Goal: Task Accomplishment & Management: Manage account settings

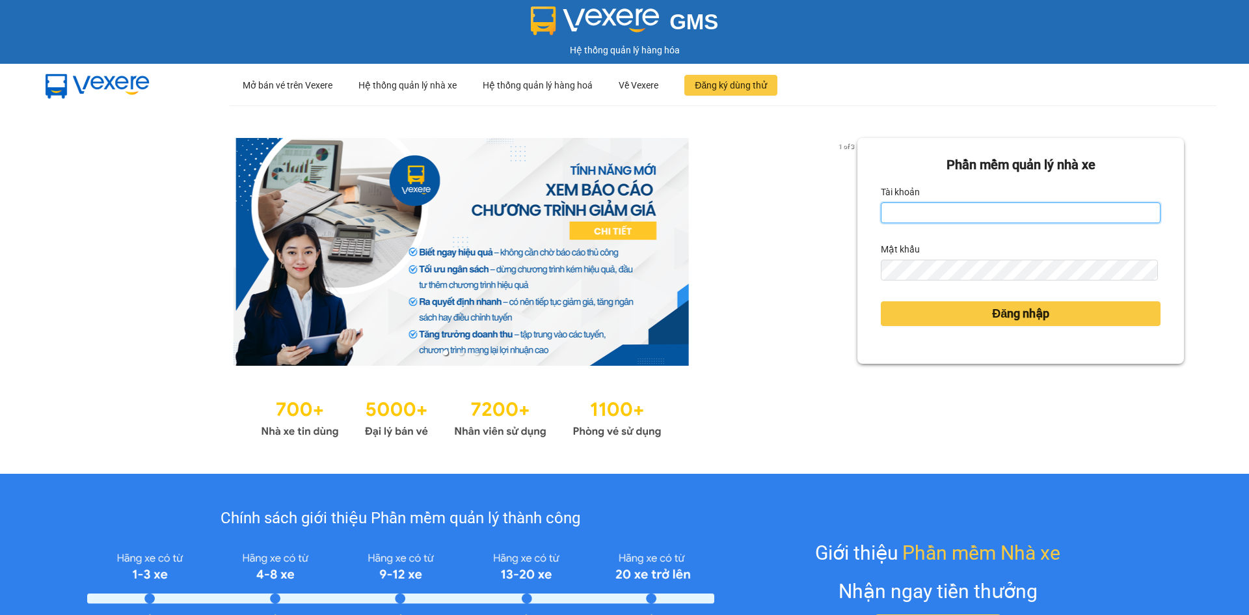
type input "thaontt.petrobp"
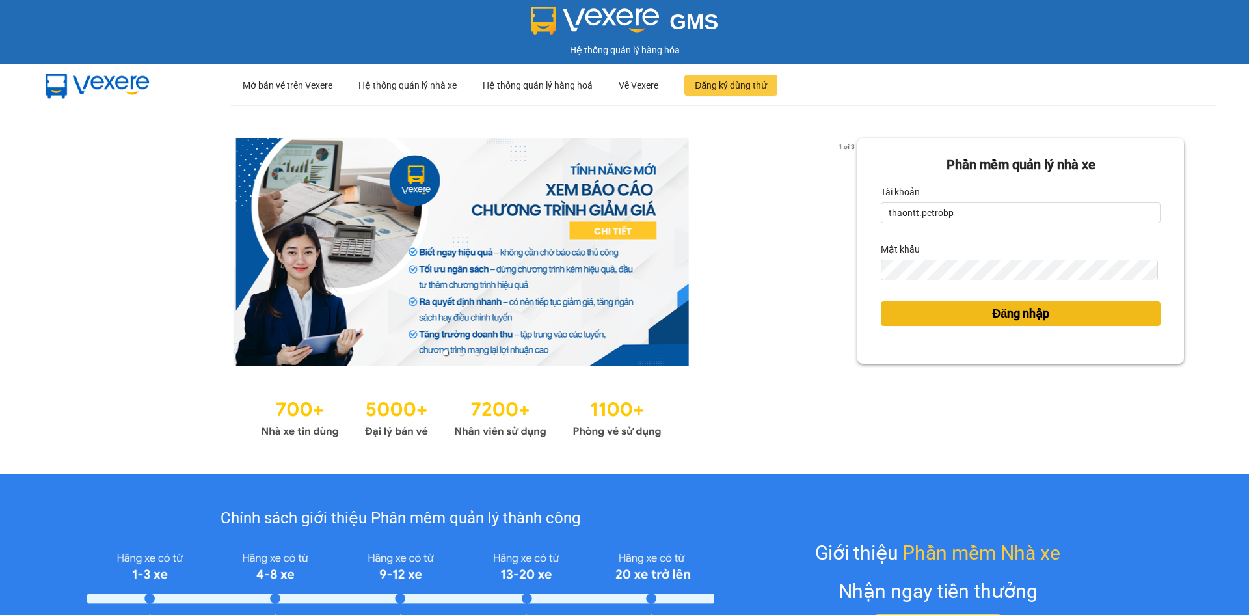
click at [951, 310] on button "Đăng nhập" at bounding box center [1021, 313] width 280 height 25
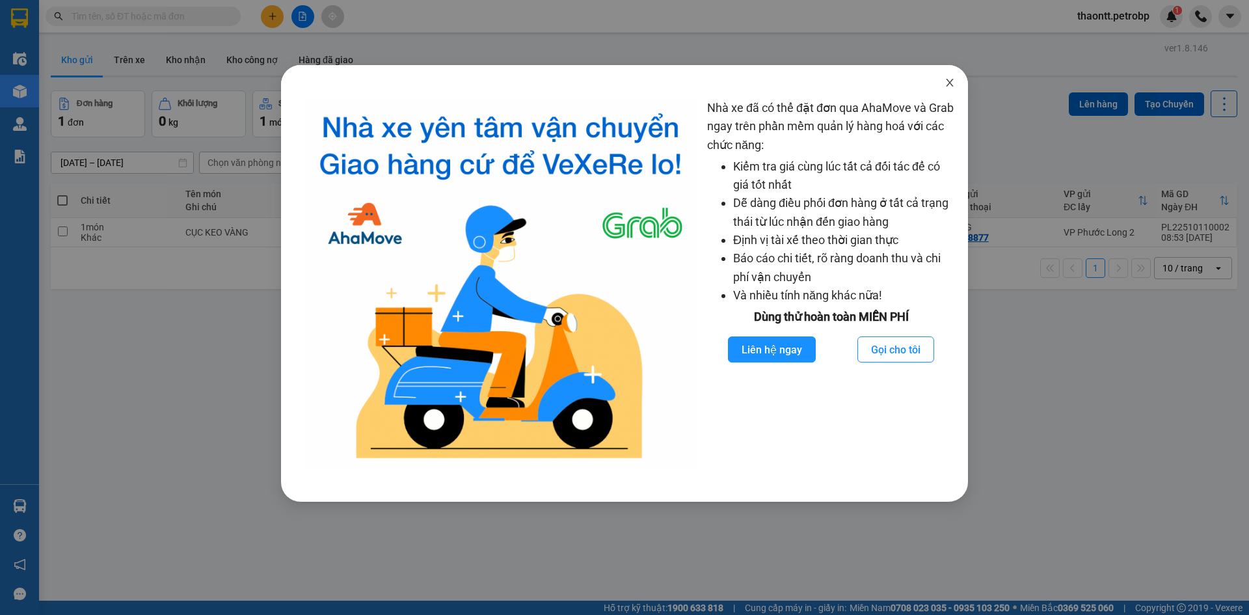
click at [952, 83] on icon "close" at bounding box center [950, 82] width 10 height 10
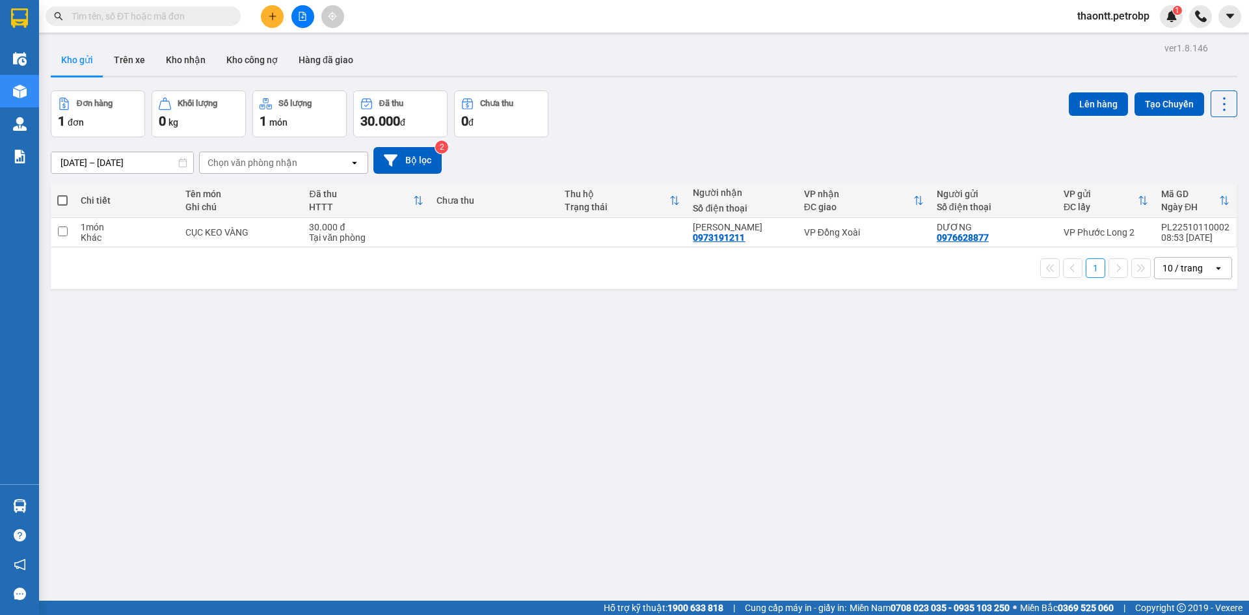
click at [277, 10] on button at bounding box center [272, 16] width 23 height 23
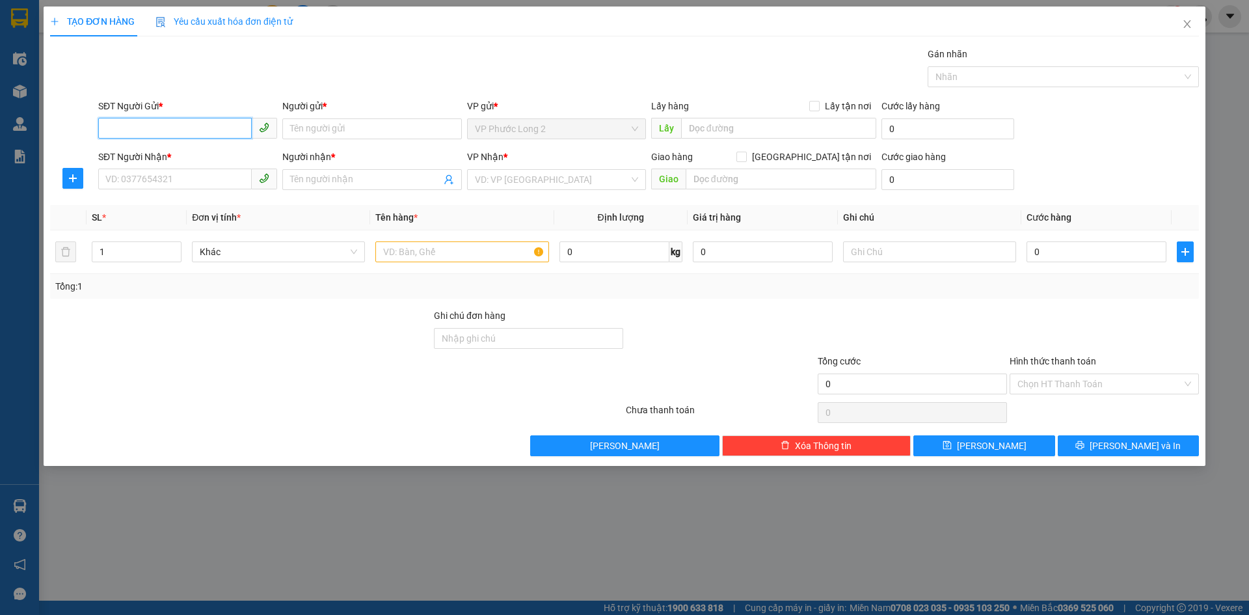
click at [195, 122] on input "SĐT Người Gửi *" at bounding box center [175, 128] width 154 height 21
type input "0988511141"
click at [213, 154] on div "0988511141 - THẢO" at bounding box center [187, 155] width 163 height 14
type input "THẢO"
type input "0869303979"
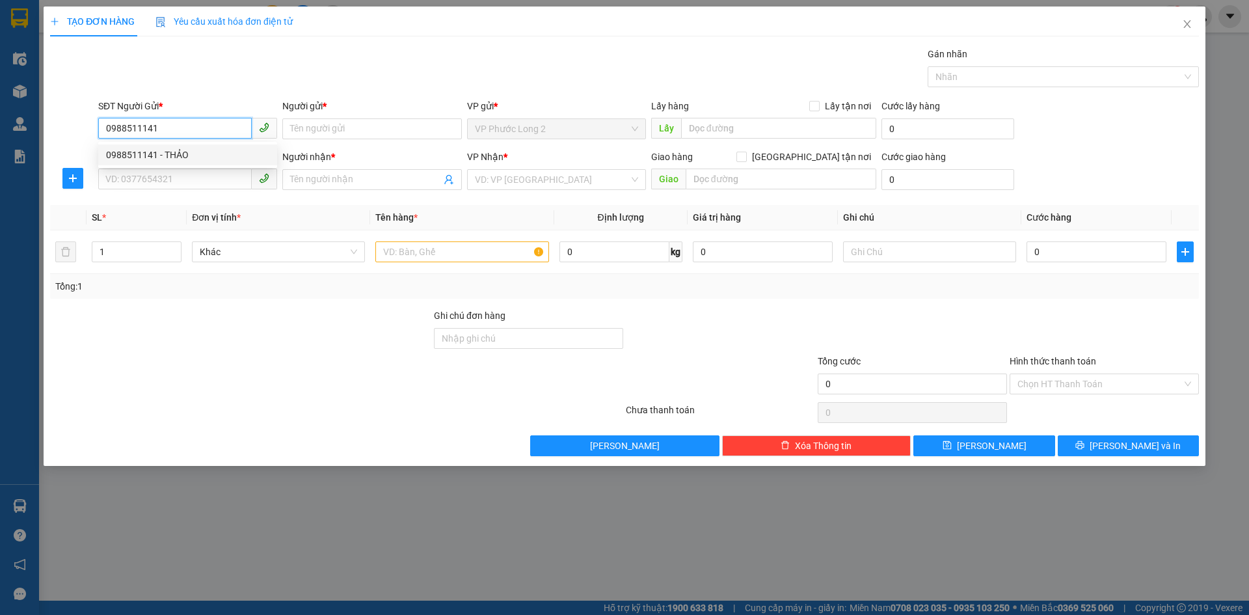
type input "C NHI"
type input "0988511141"
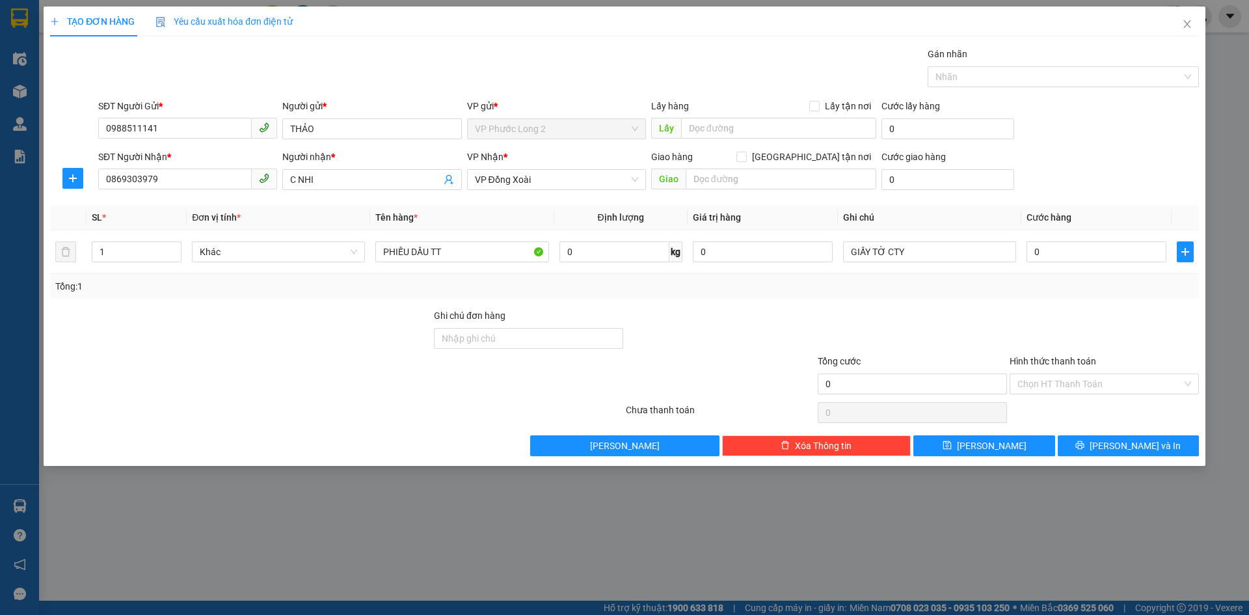
drag, startPoint x: 1072, startPoint y: 381, endPoint x: 1069, endPoint y: 396, distance: 15.3
click at [1073, 381] on input "Hình thức thanh toán" at bounding box center [1100, 384] width 165 height 20
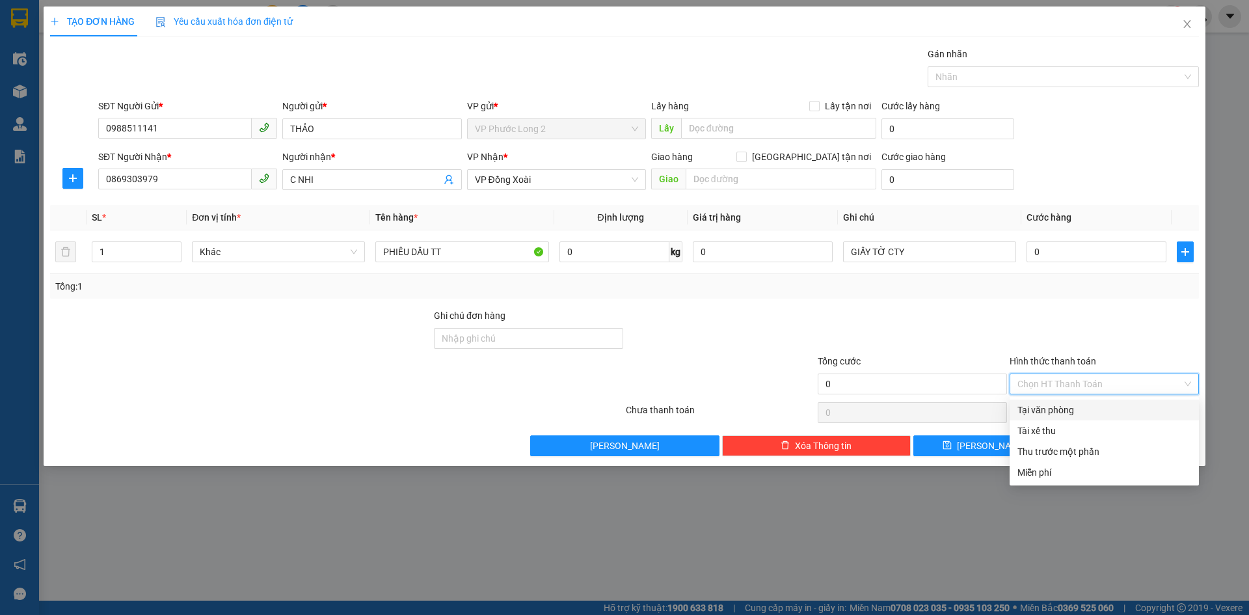
click at [1066, 411] on div "Tại văn phòng" at bounding box center [1105, 410] width 174 height 14
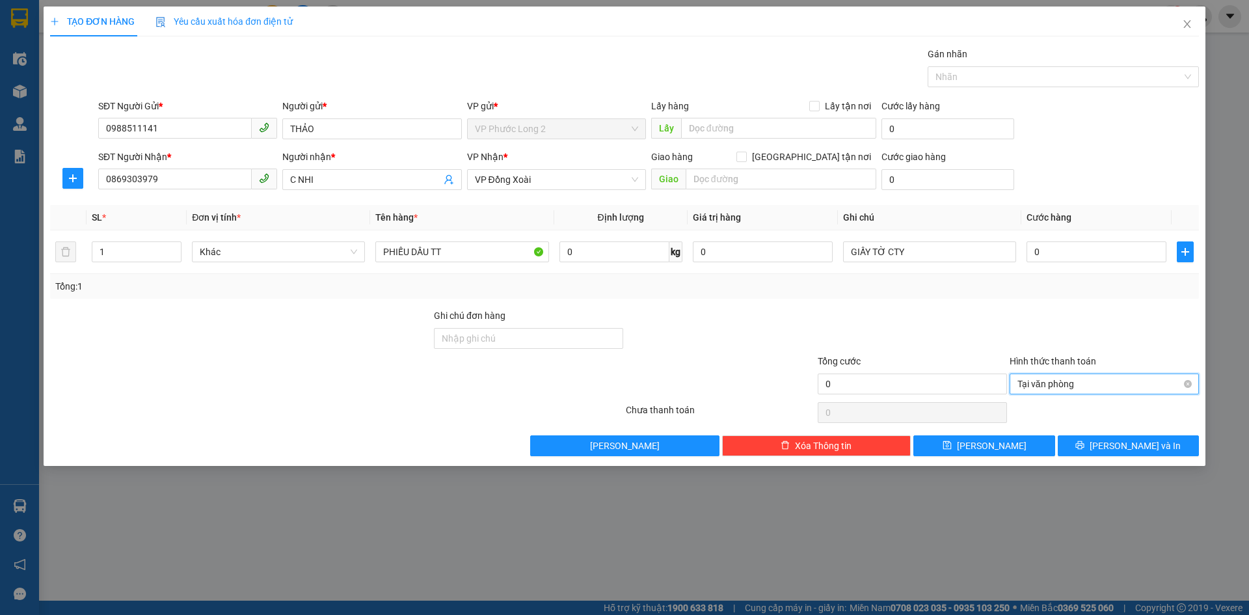
click at [1062, 385] on span "Tại văn phòng" at bounding box center [1105, 384] width 174 height 20
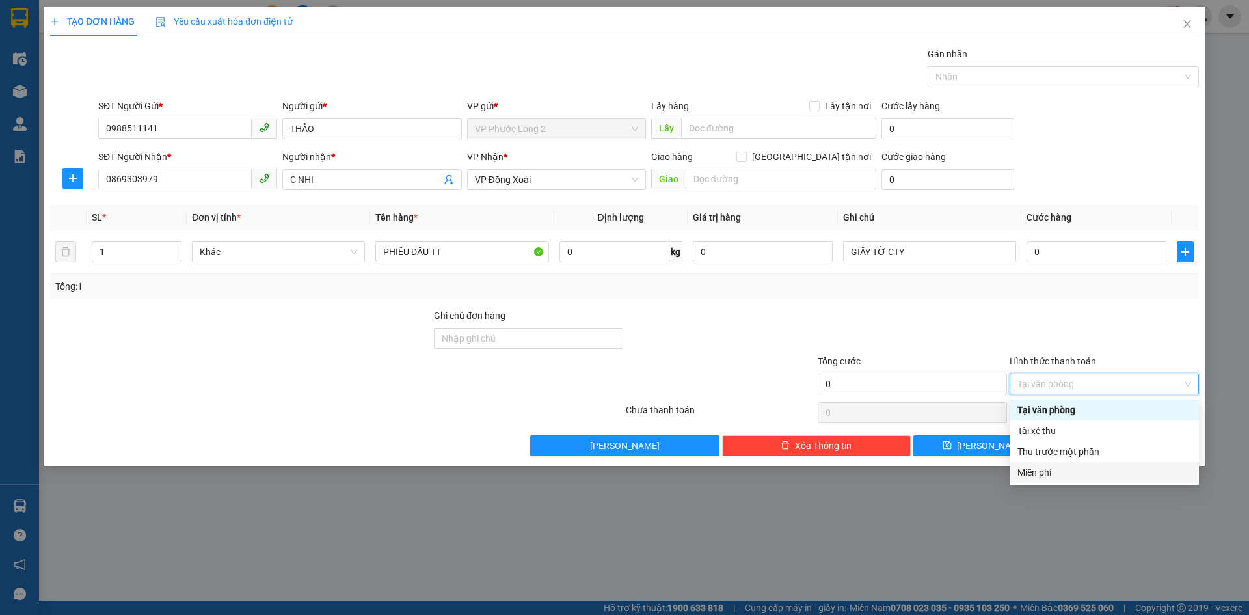
click at [1047, 467] on div "Miễn phí" at bounding box center [1105, 472] width 174 height 14
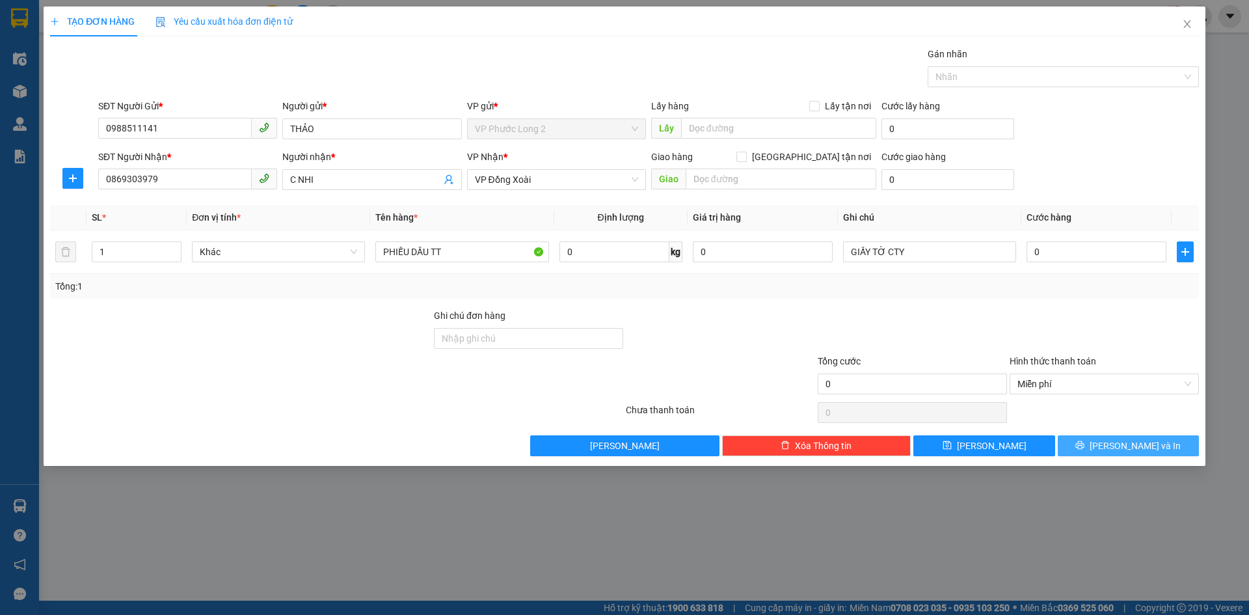
click at [1097, 443] on button "[PERSON_NAME] và In" at bounding box center [1128, 445] width 141 height 21
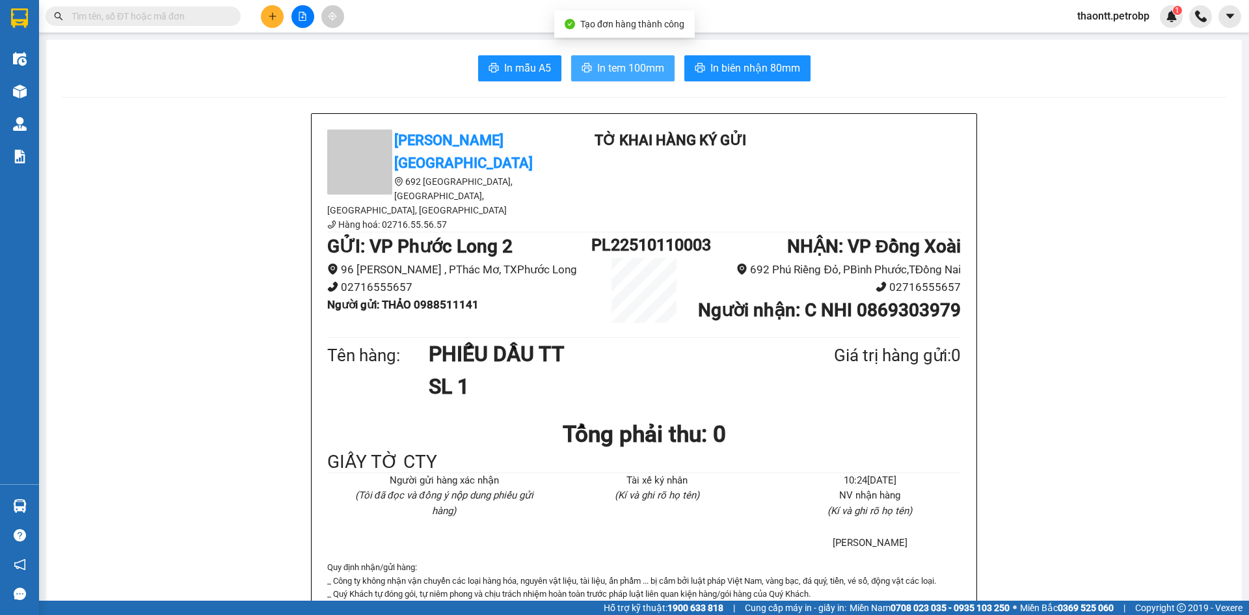
click at [632, 70] on span "In tem 100mm" at bounding box center [630, 68] width 67 height 16
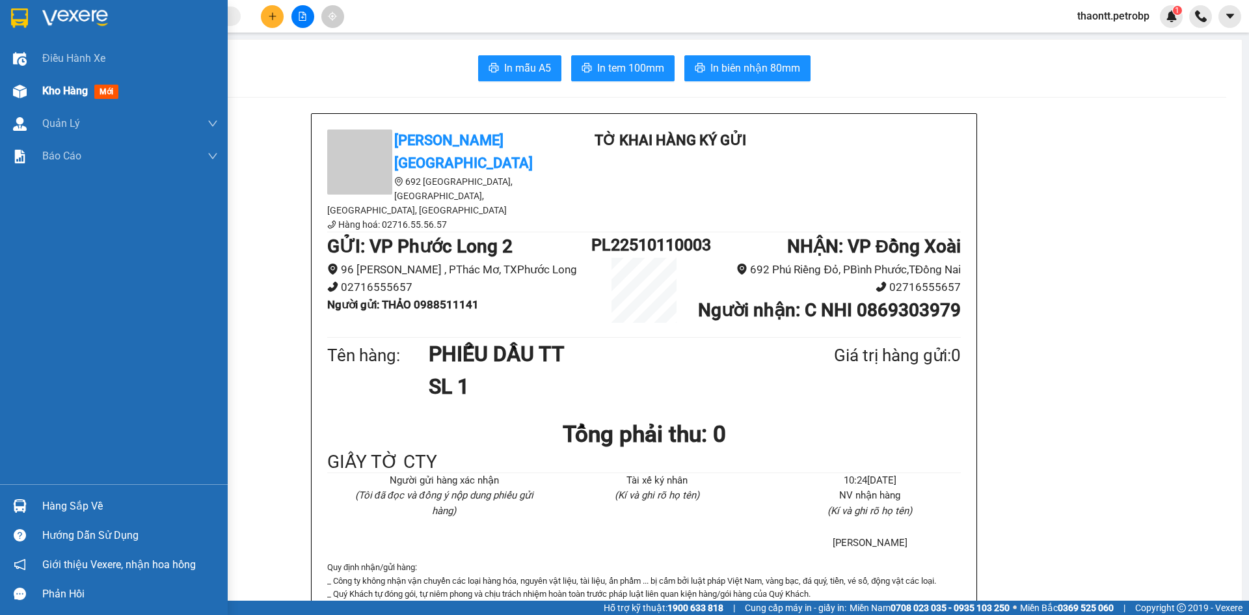
click at [51, 96] on span "Kho hàng" at bounding box center [65, 91] width 46 height 12
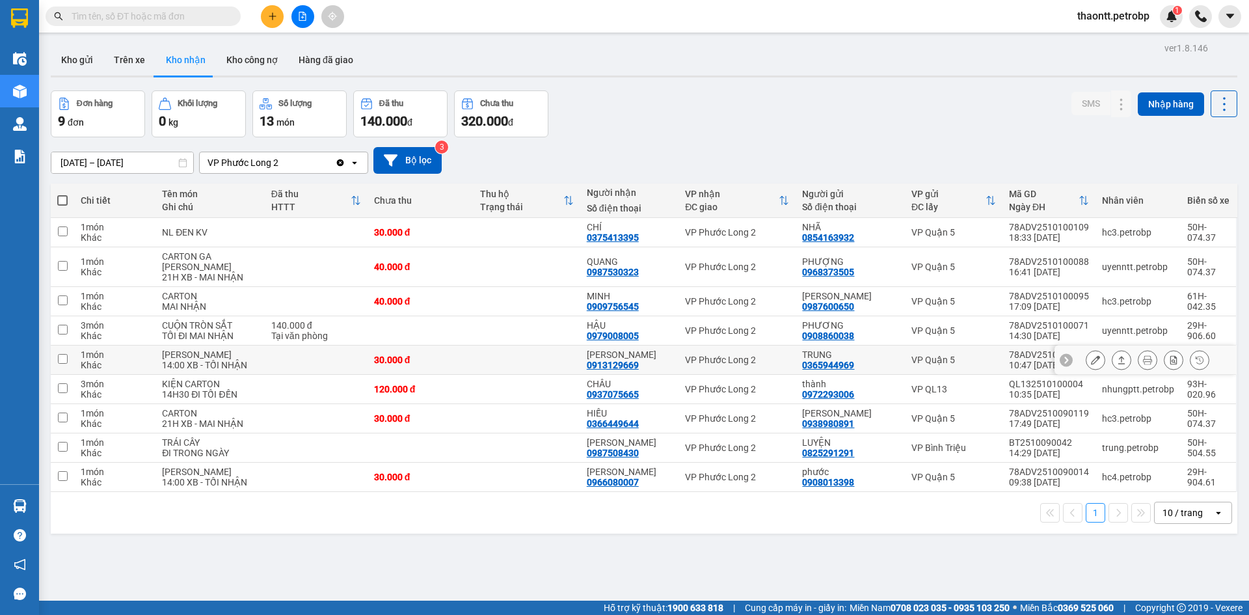
click at [436, 355] on td "30.000 đ" at bounding box center [421, 360] width 107 height 29
checkbox input "true"
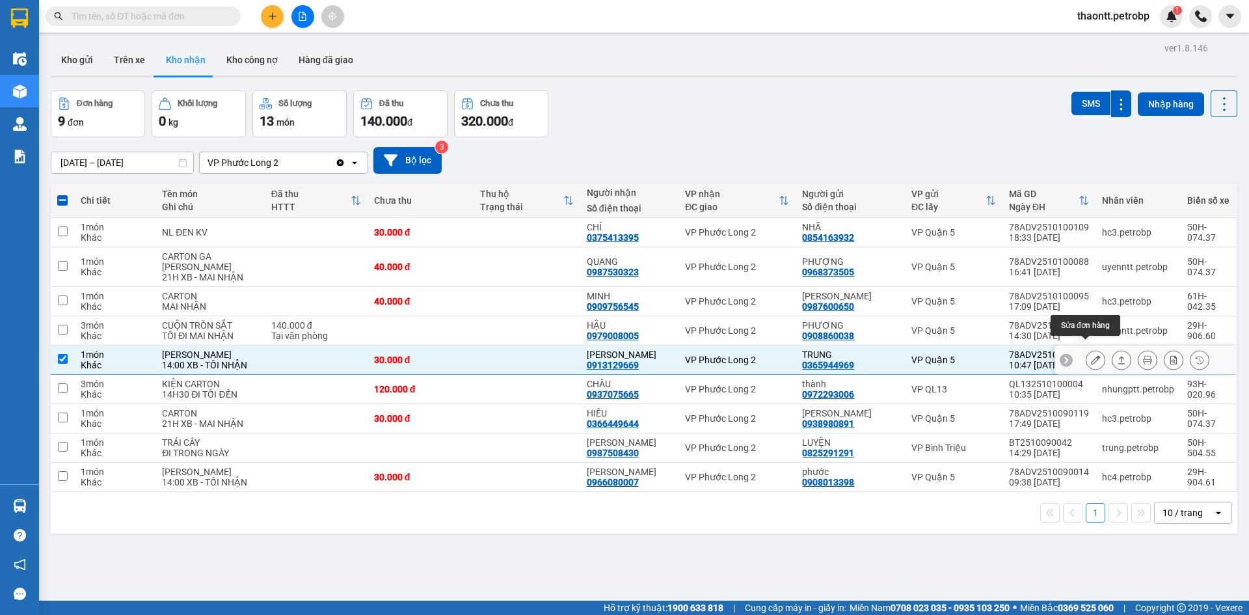
click at [1091, 349] on button at bounding box center [1096, 360] width 18 height 23
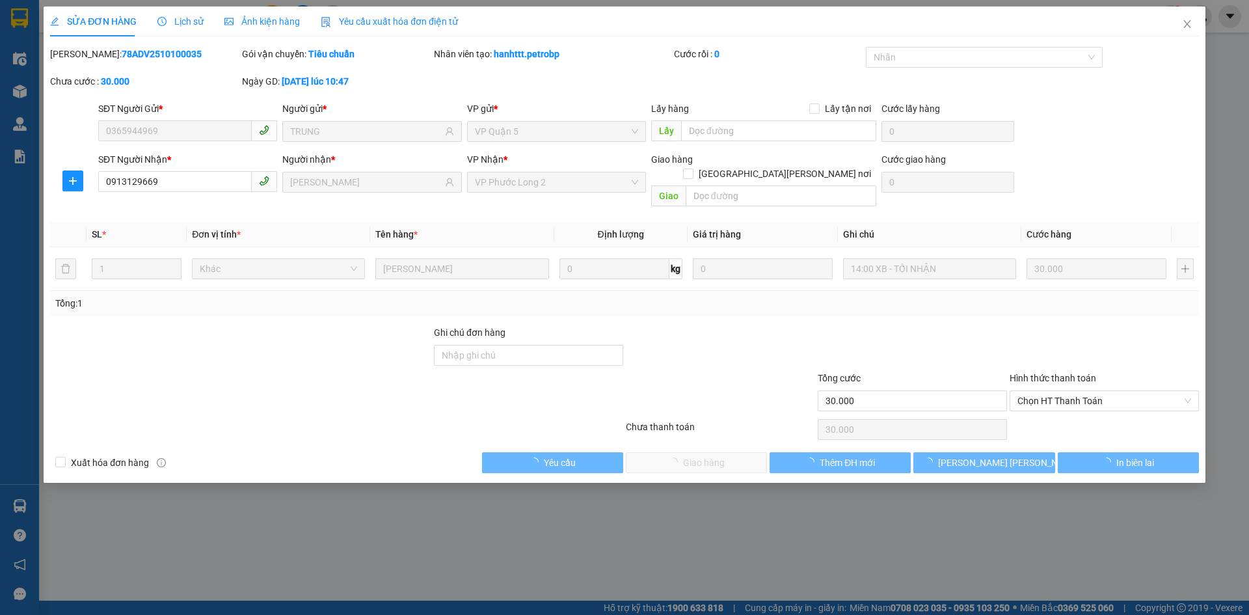
type input "0365944969"
type input "TRUNG"
type input "0913129669"
type input "C.BÍCH"
type input "30.000"
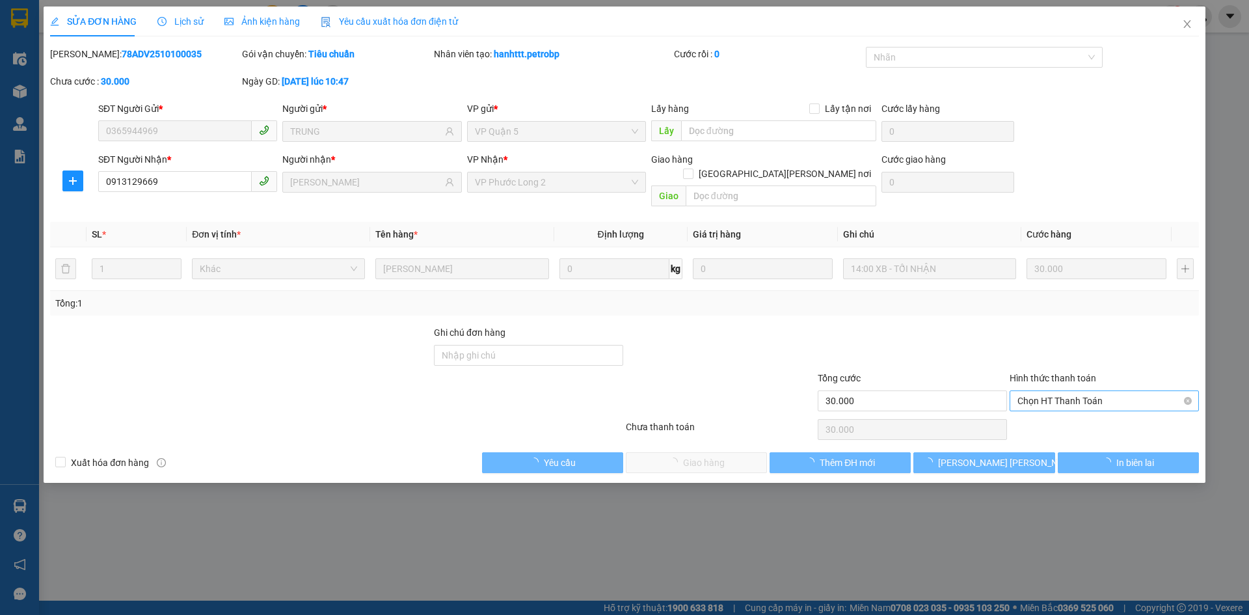
click at [1046, 391] on span "Chọn HT Thanh Toán" at bounding box center [1105, 401] width 174 height 20
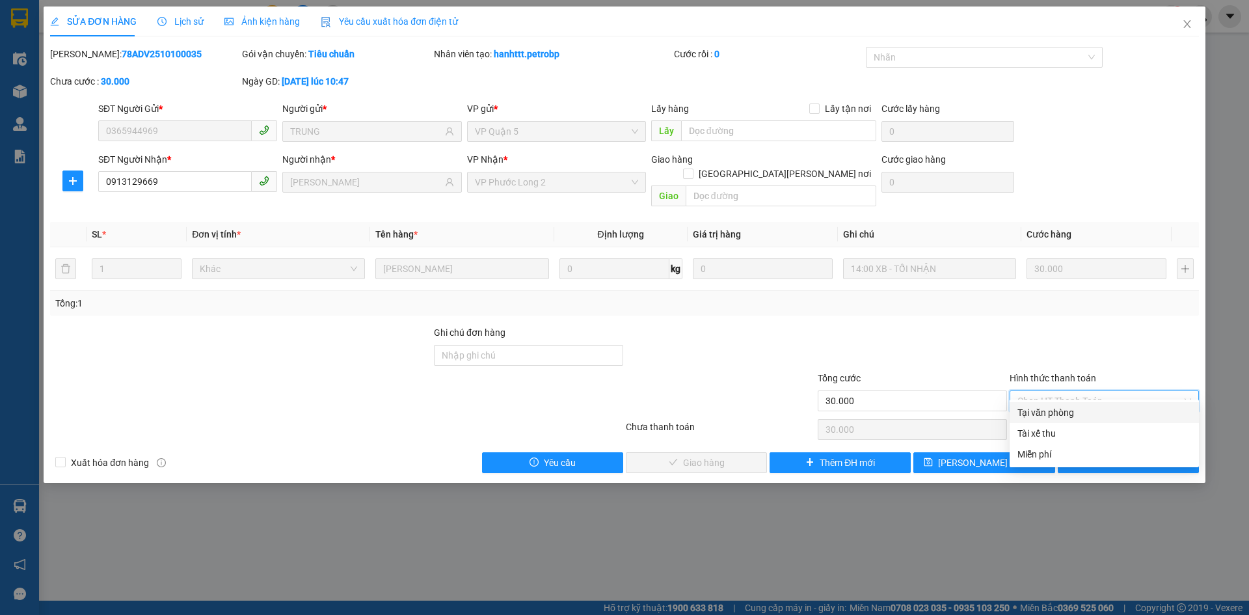
click at [1035, 410] on div "Tại văn phòng" at bounding box center [1105, 412] width 174 height 14
type input "0"
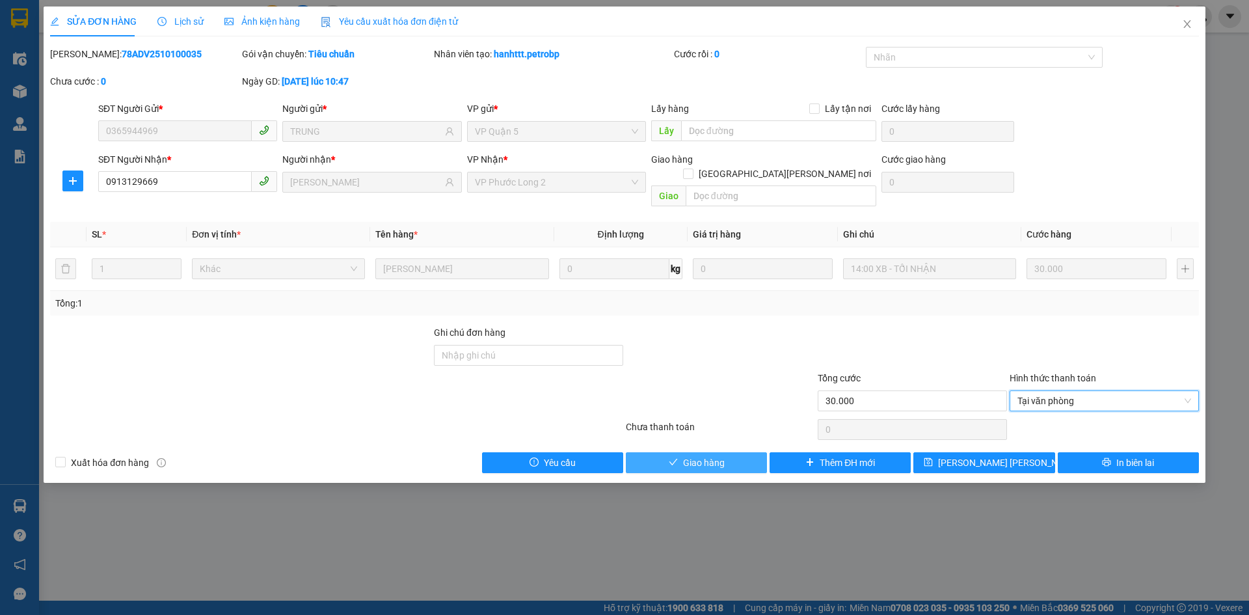
click at [701, 456] on button "Giao hàng" at bounding box center [696, 462] width 141 height 21
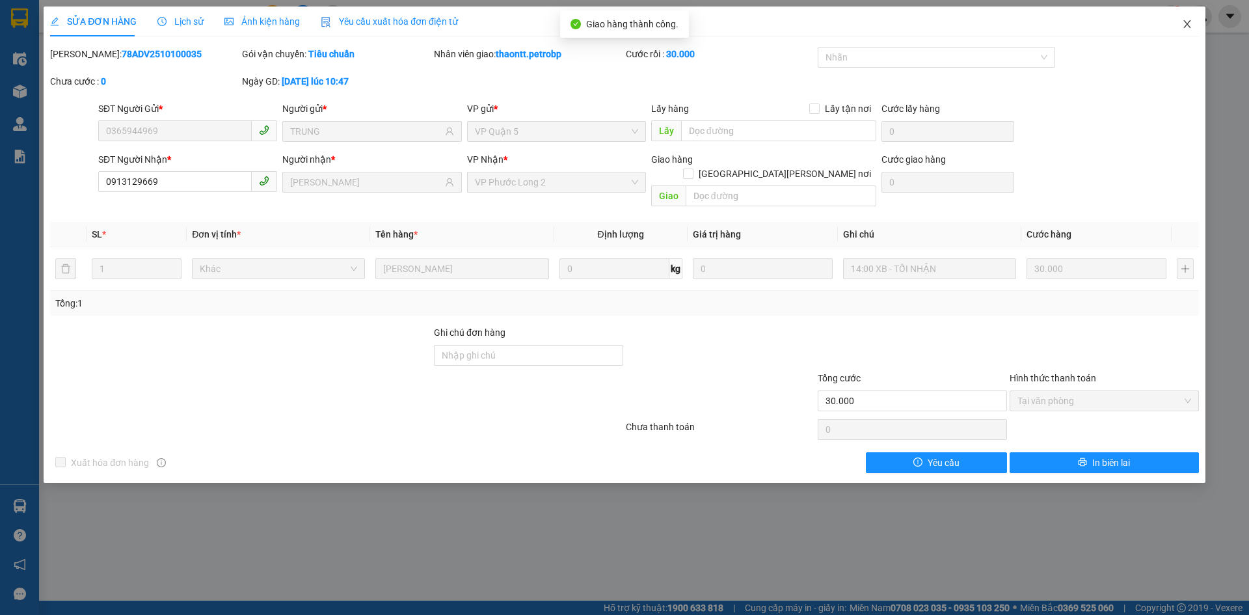
click at [1190, 23] on icon "close" at bounding box center [1187, 24] width 10 height 10
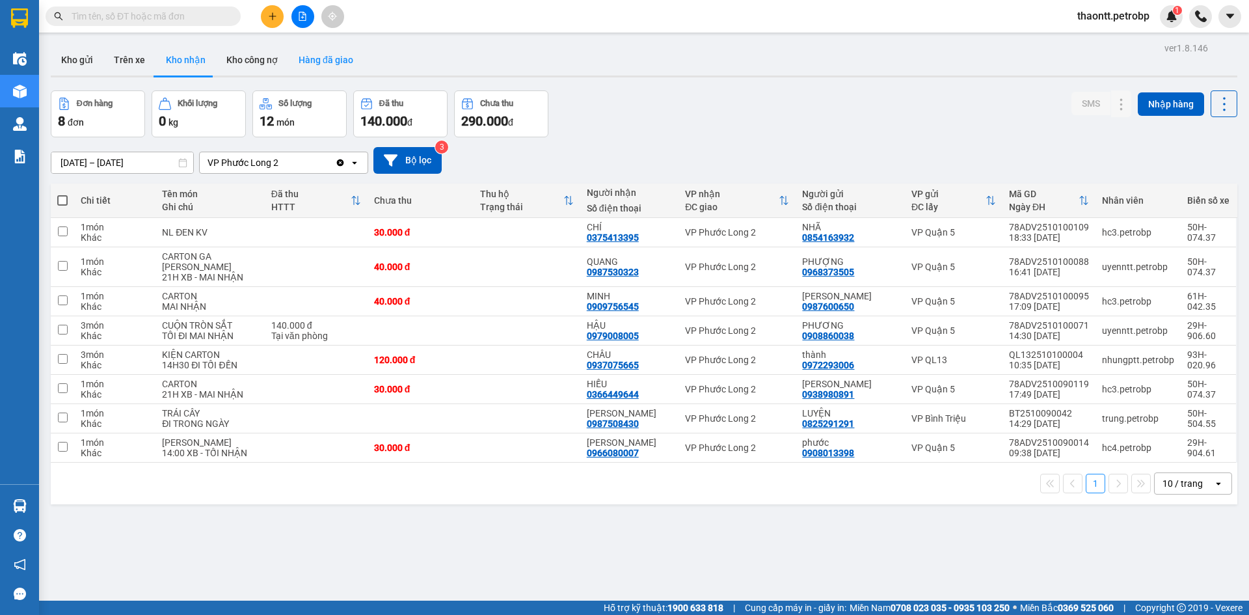
click at [323, 57] on button "Hàng đã giao" at bounding box center [325, 59] width 75 height 31
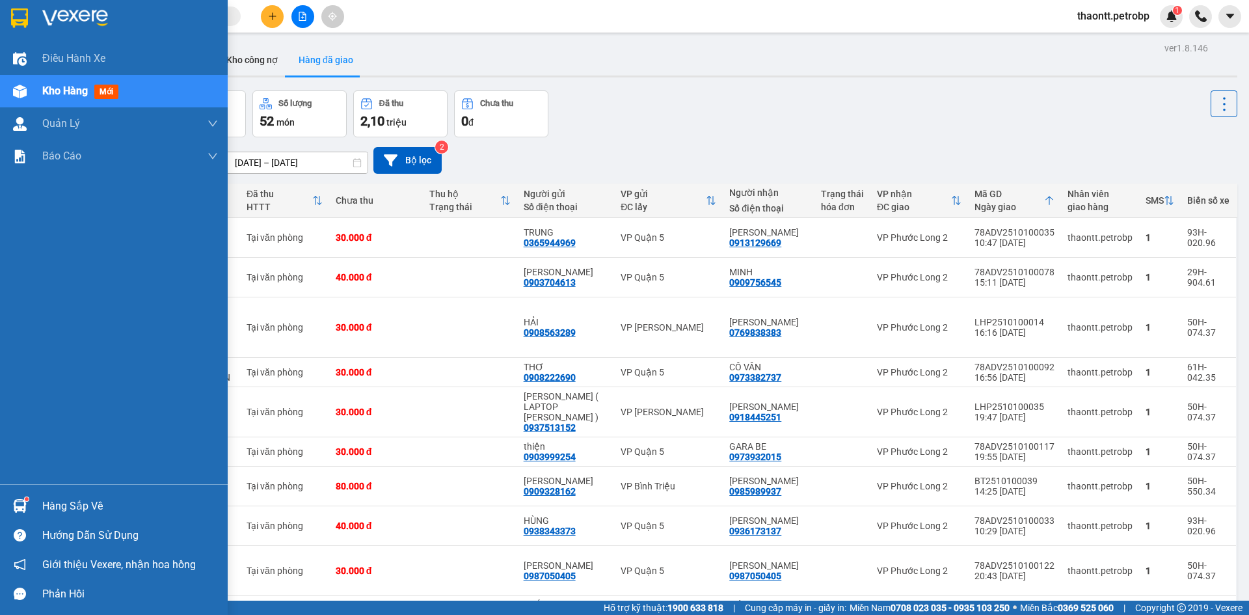
click at [32, 491] on div "Hàng sắp về Hướng dẫn sử dụng Giới thiệu Vexere, nhận hoa hồng Phản hồi" at bounding box center [114, 546] width 228 height 124
click at [39, 498] on div "Hàng sắp về" at bounding box center [114, 505] width 228 height 29
